Goal: Transaction & Acquisition: Purchase product/service

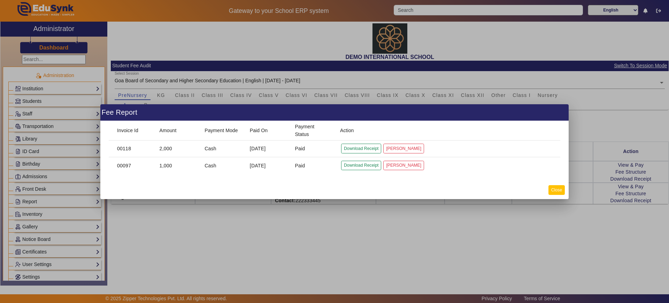
scroll to position [287, 0]
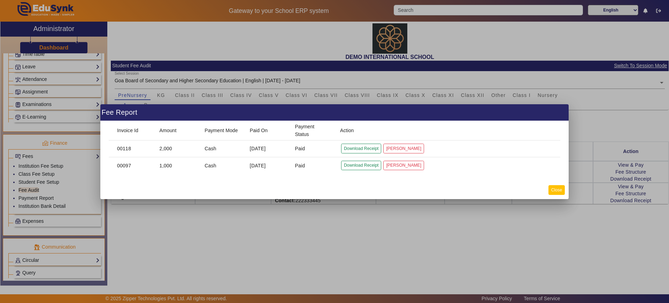
click at [552, 187] on button "Close" at bounding box center [557, 189] width 16 height 9
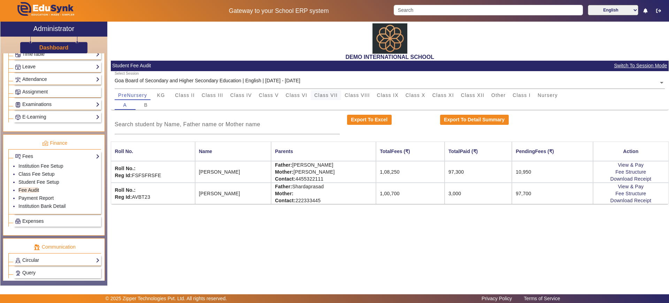
click at [314, 94] on div "Class VII" at bounding box center [326, 95] width 30 height 10
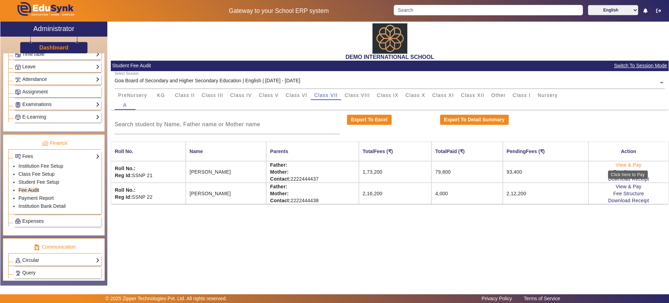
click at [629, 163] on link "View & Pay" at bounding box center [629, 165] width 26 height 6
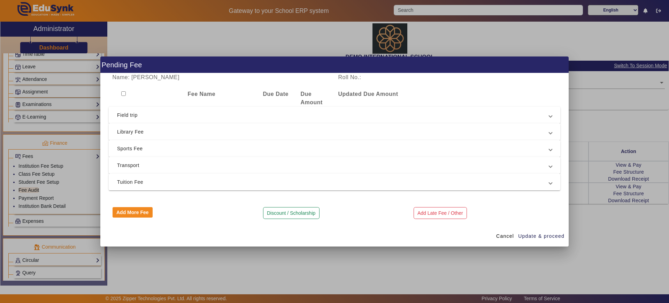
click at [225, 133] on span "Library Fee" at bounding box center [333, 132] width 432 height 8
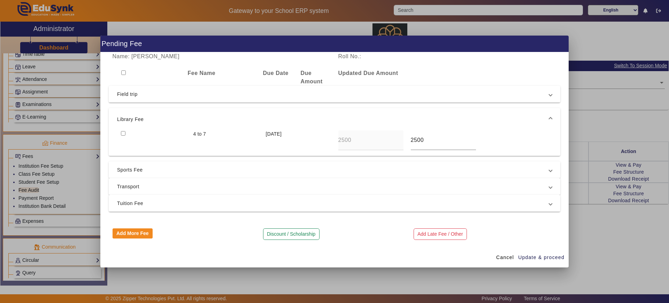
click at [122, 131] on input "checkbox" at bounding box center [123, 133] width 5 height 5
checkbox input "true"
click at [551, 258] on span "Update & proceed" at bounding box center [541, 257] width 46 height 7
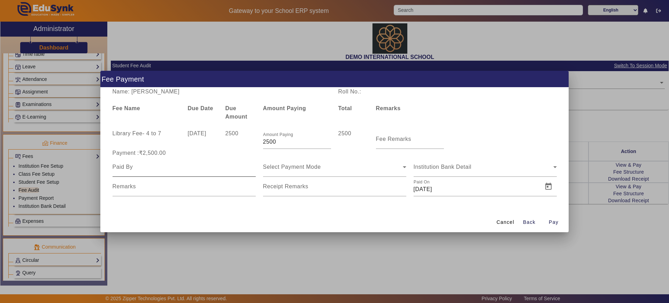
click at [223, 173] on div at bounding box center [184, 167] width 143 height 20
click at [147, 167] on input at bounding box center [184, 167] width 143 height 8
type input "[PERSON_NAME]"
click at [296, 167] on span "Select Payment Mode" at bounding box center [292, 167] width 58 height 6
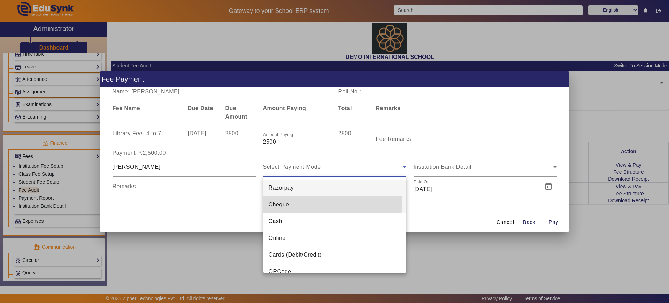
click at [281, 202] on span "Cheque" at bounding box center [279, 204] width 21 height 8
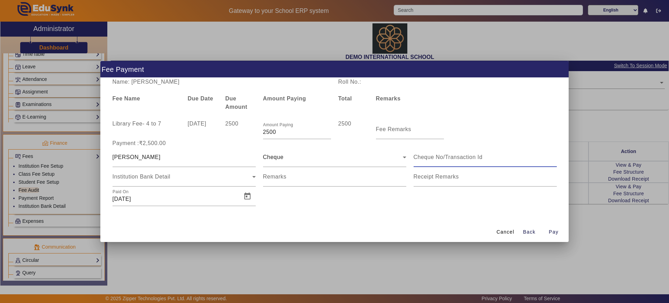
click at [426, 157] on input at bounding box center [485, 157] width 143 height 8
type input "3445"
click at [555, 234] on span "Pay" at bounding box center [554, 231] width 10 height 7
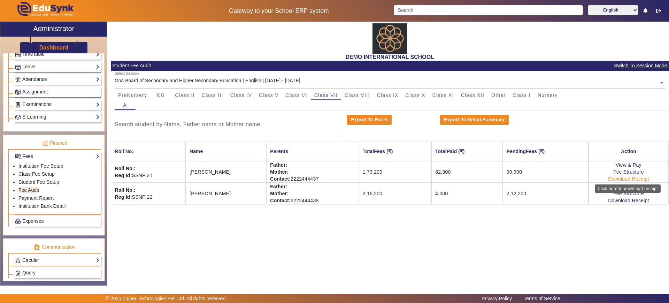
click at [624, 180] on link "Download Receipt" at bounding box center [628, 179] width 41 height 6
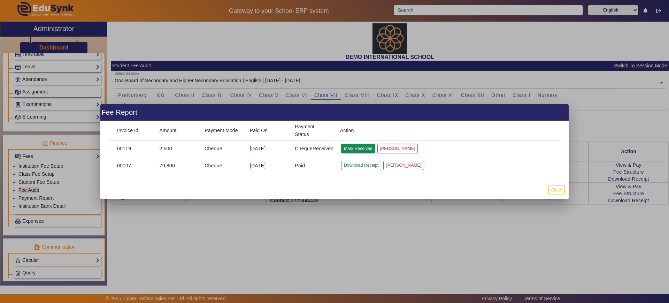
click at [361, 144] on button "Mark Received" at bounding box center [358, 148] width 34 height 9
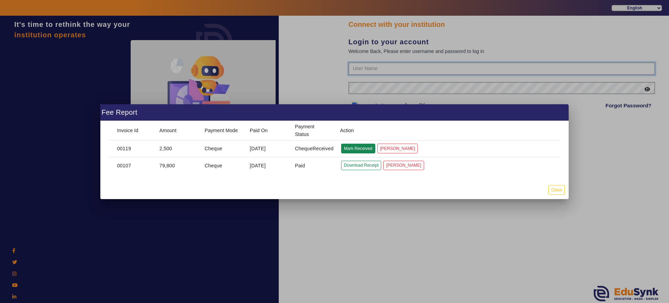
type input "2143224344"
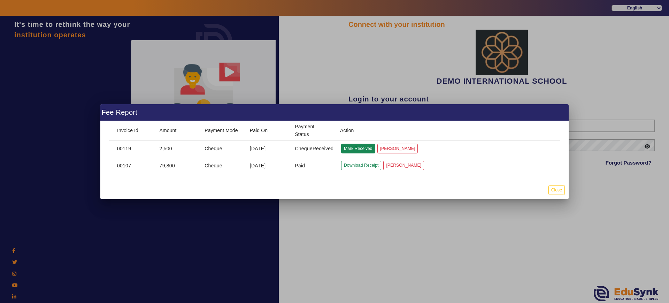
click at [359, 152] on button "Mark Received" at bounding box center [358, 148] width 34 height 9
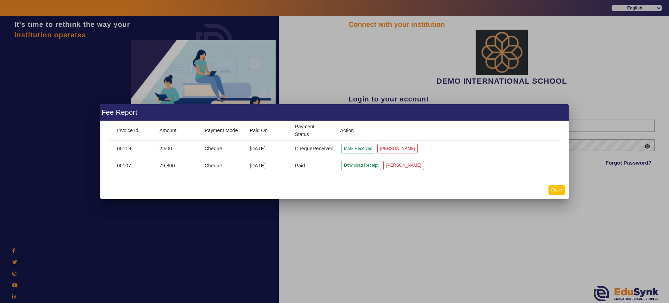
click at [560, 193] on button "Close" at bounding box center [557, 189] width 16 height 9
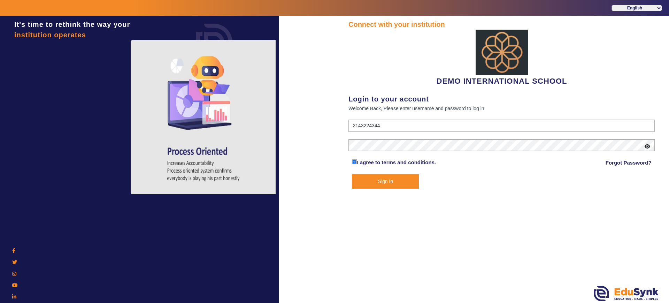
click at [409, 180] on button "Sign In" at bounding box center [385, 181] width 67 height 14
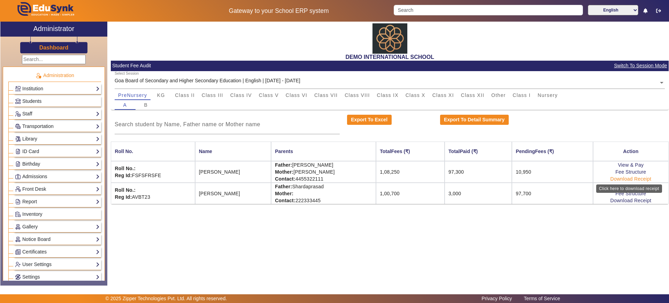
click at [620, 178] on link "Download Receipt" at bounding box center [631, 179] width 41 height 6
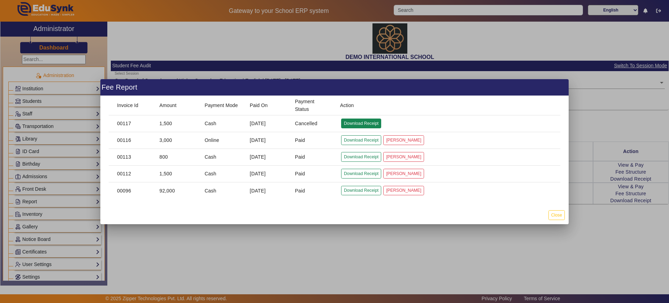
click at [356, 124] on button "Download Receipt" at bounding box center [361, 123] width 40 height 9
click at [356, 141] on button "Download Receipt" at bounding box center [361, 139] width 40 height 9
click at [554, 212] on button "Close" at bounding box center [557, 214] width 16 height 9
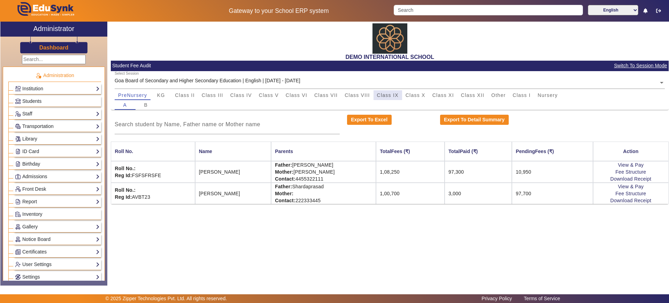
click at [400, 92] on div "Class IX" at bounding box center [388, 95] width 29 height 10
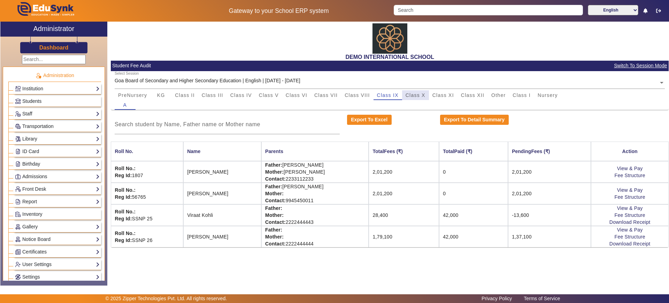
click at [416, 96] on span "Class X" at bounding box center [416, 95] width 20 height 5
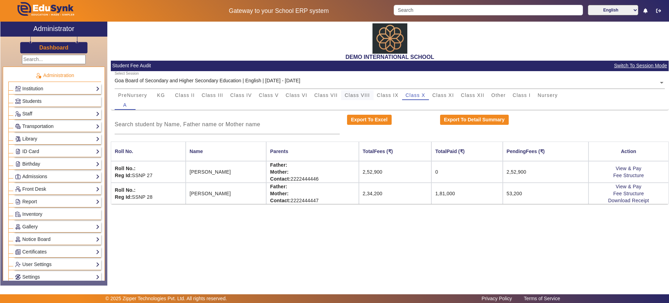
click at [358, 91] on span "Class VIII" at bounding box center [357, 95] width 25 height 10
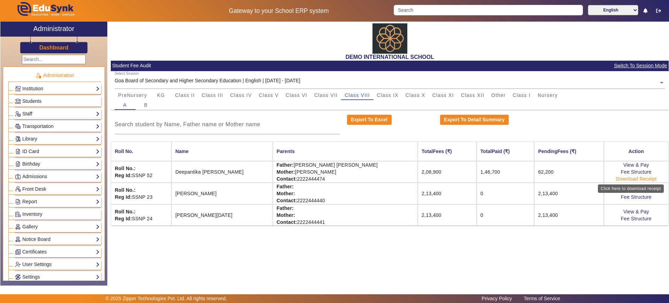
click at [634, 180] on link "Download Receipt" at bounding box center [636, 179] width 41 height 6
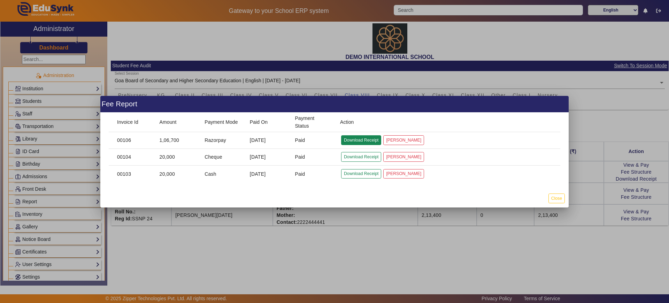
click at [346, 138] on button "Download Receipt" at bounding box center [361, 139] width 40 height 9
click at [556, 195] on button "Close" at bounding box center [557, 197] width 16 height 9
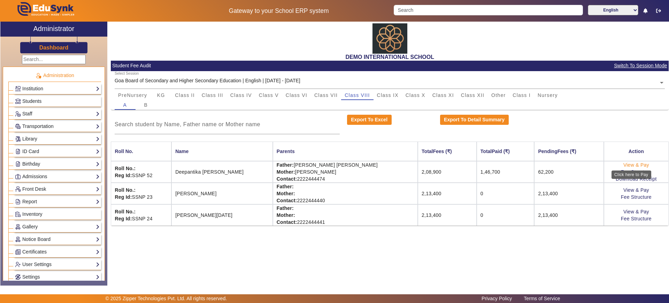
click at [635, 166] on link "View & Pay" at bounding box center [637, 165] width 26 height 6
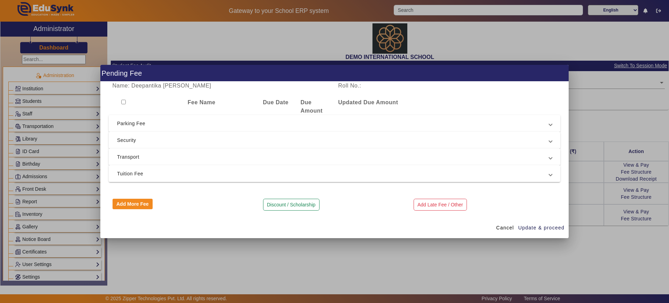
click at [191, 124] on span "Parking Fee" at bounding box center [333, 123] width 432 height 8
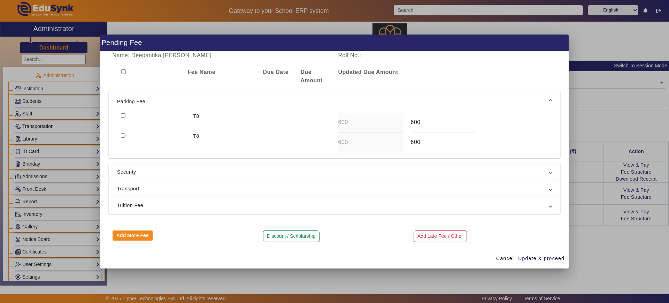
click at [124, 117] on input "checkbox" at bounding box center [123, 115] width 5 height 5
checkbox input "true"
click at [120, 136] on div at bounding box center [153, 142] width 73 height 20
click at [125, 136] on input "checkbox" at bounding box center [123, 135] width 5 height 5
checkbox input "true"
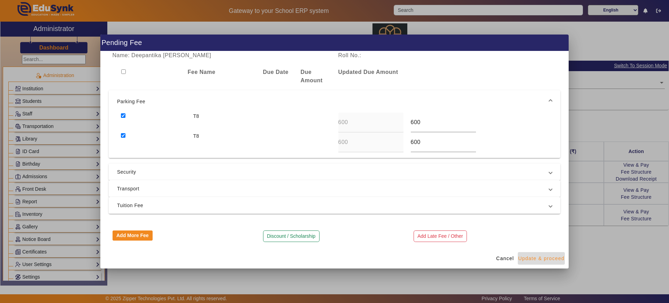
click at [525, 257] on span "Update & proceed" at bounding box center [541, 258] width 46 height 7
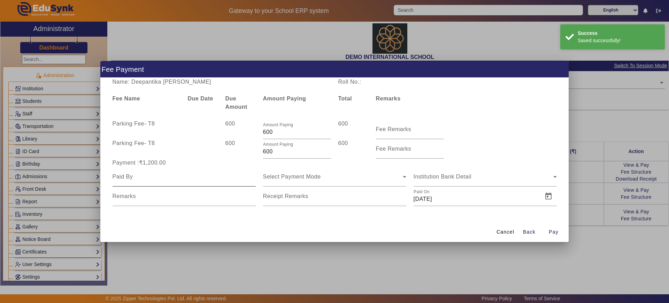
click at [164, 181] on div at bounding box center [184, 177] width 143 height 20
click at [163, 180] on input at bounding box center [184, 177] width 143 height 8
type input "father"
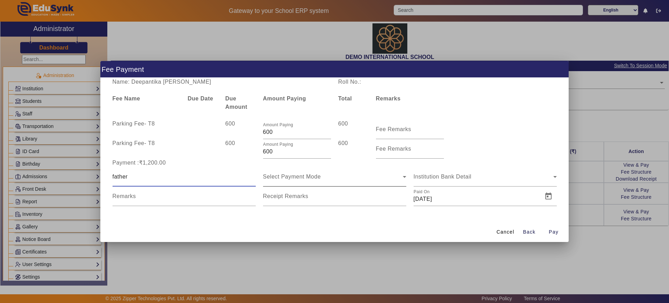
click at [286, 180] on div "Select Payment Mode" at bounding box center [333, 177] width 140 height 8
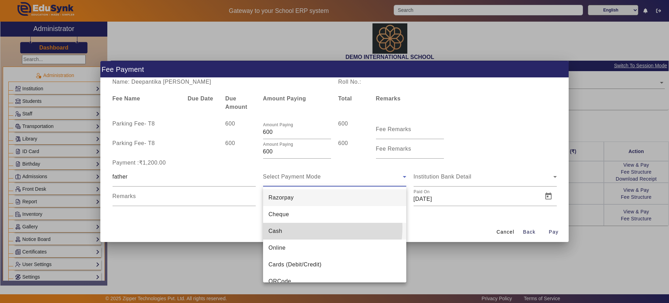
click at [294, 227] on mat-option "Cash" at bounding box center [334, 231] width 143 height 17
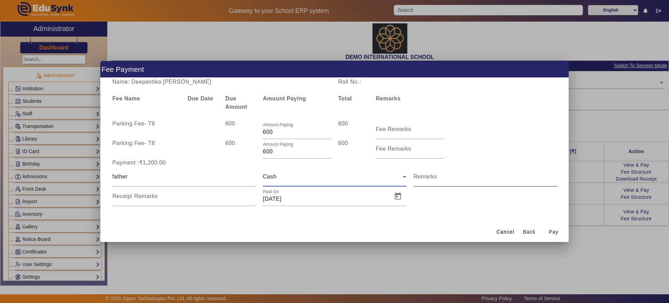
click at [432, 182] on input "Remarks" at bounding box center [485, 179] width 143 height 8
type input "r"
type input "transport"
click at [554, 230] on span "Pay" at bounding box center [554, 231] width 10 height 7
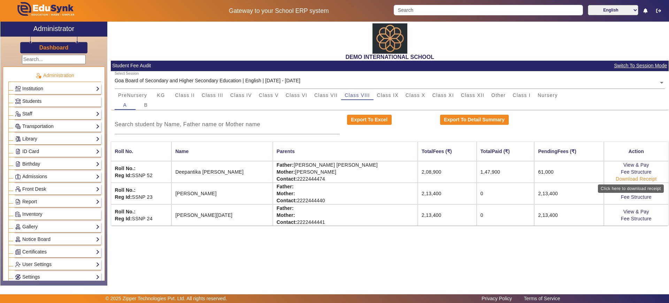
click at [628, 179] on link "Download Receipt" at bounding box center [636, 179] width 41 height 6
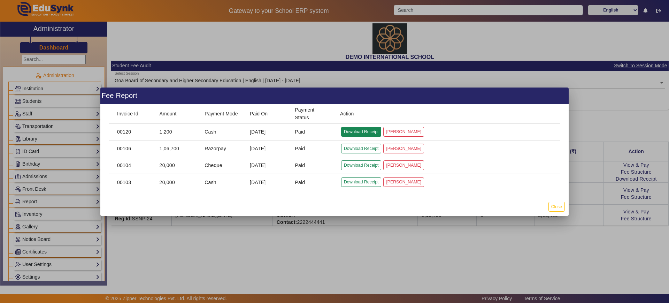
click at [344, 130] on button "Download Receipt" at bounding box center [361, 131] width 40 height 9
click at [359, 184] on button "Download Receipt" at bounding box center [361, 181] width 40 height 9
